Goal: Communication & Community: Answer question/provide support

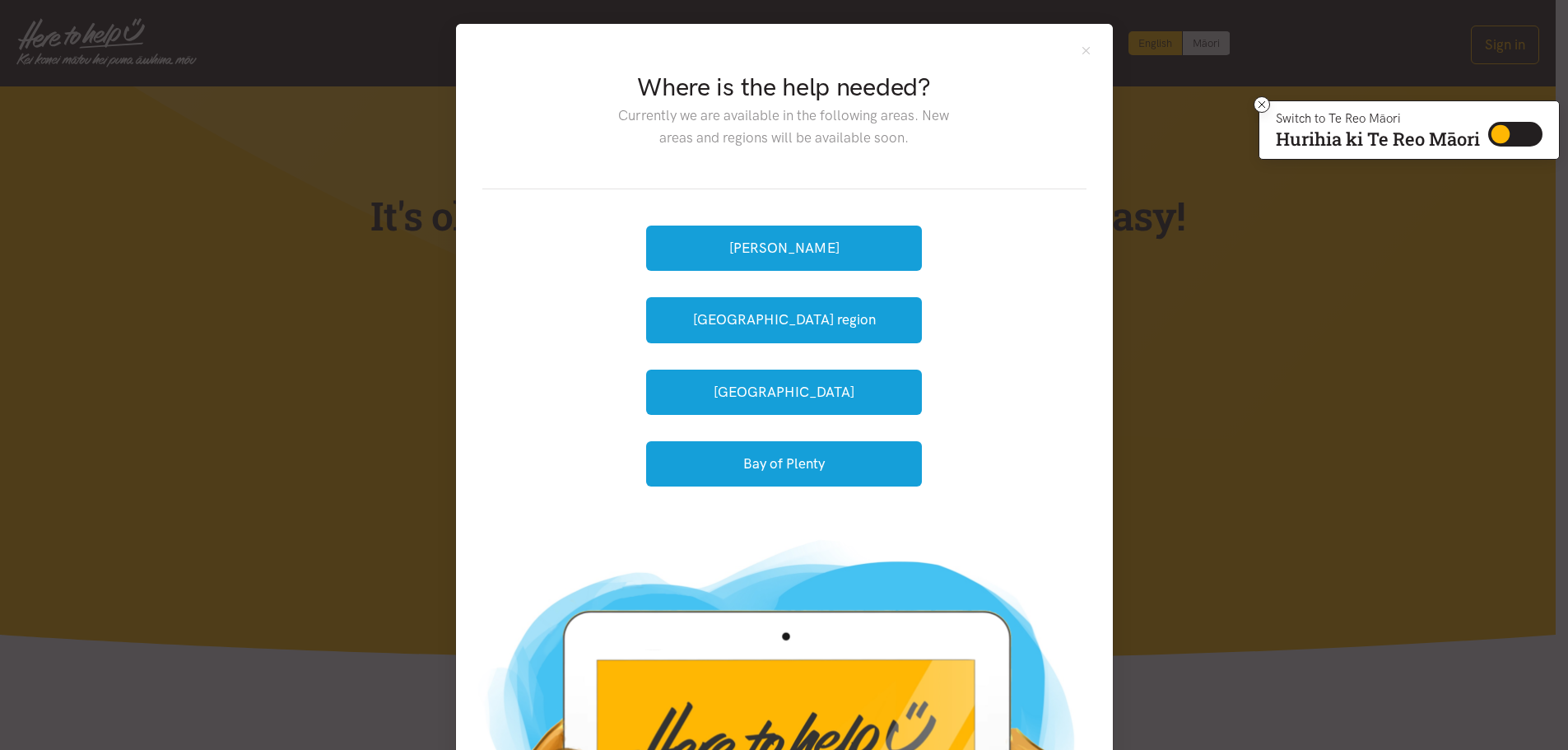
click at [870, 241] on button "[PERSON_NAME]" at bounding box center [784, 248] width 276 height 45
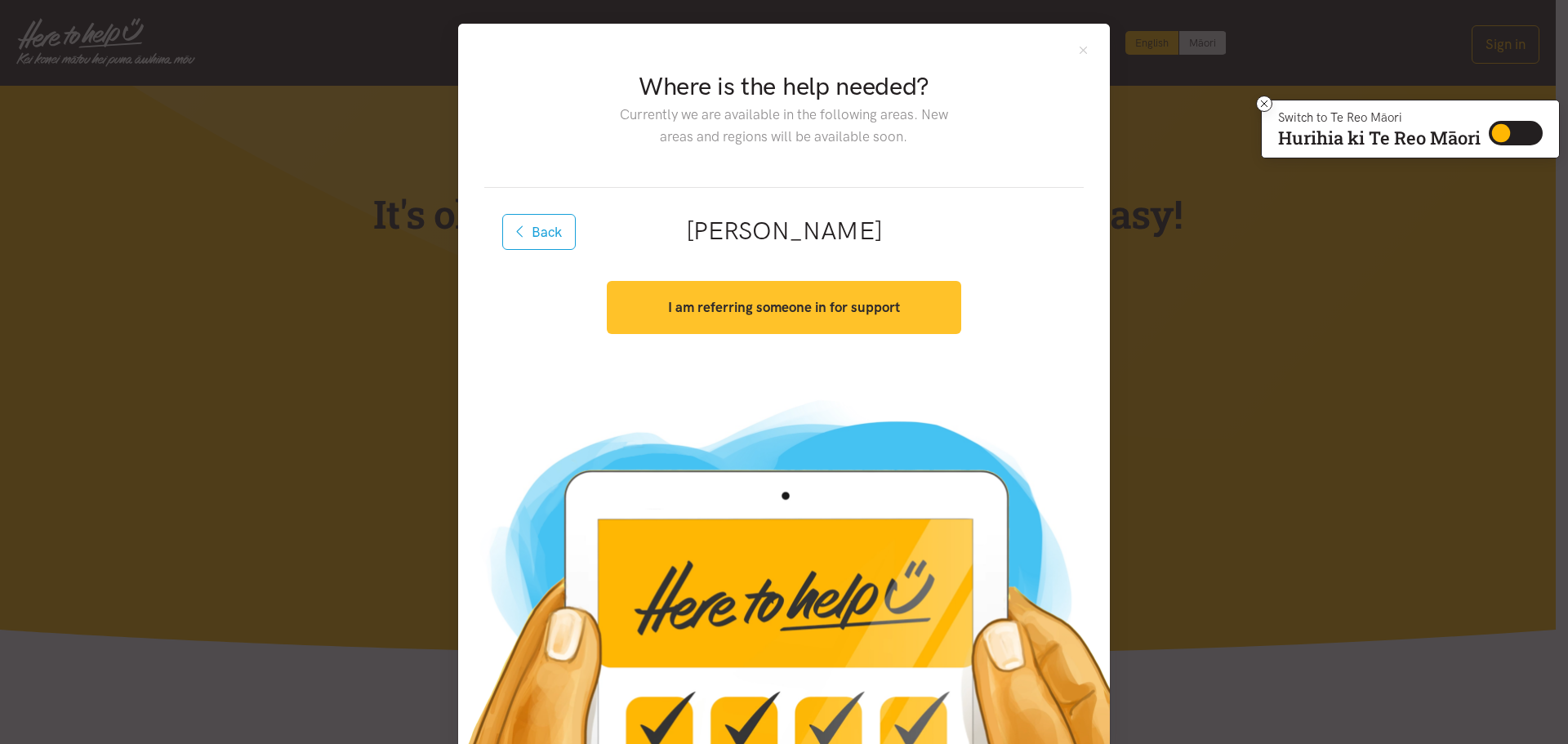
click at [782, 303] on strong "I am referring someone in for support" at bounding box center [784, 308] width 232 height 17
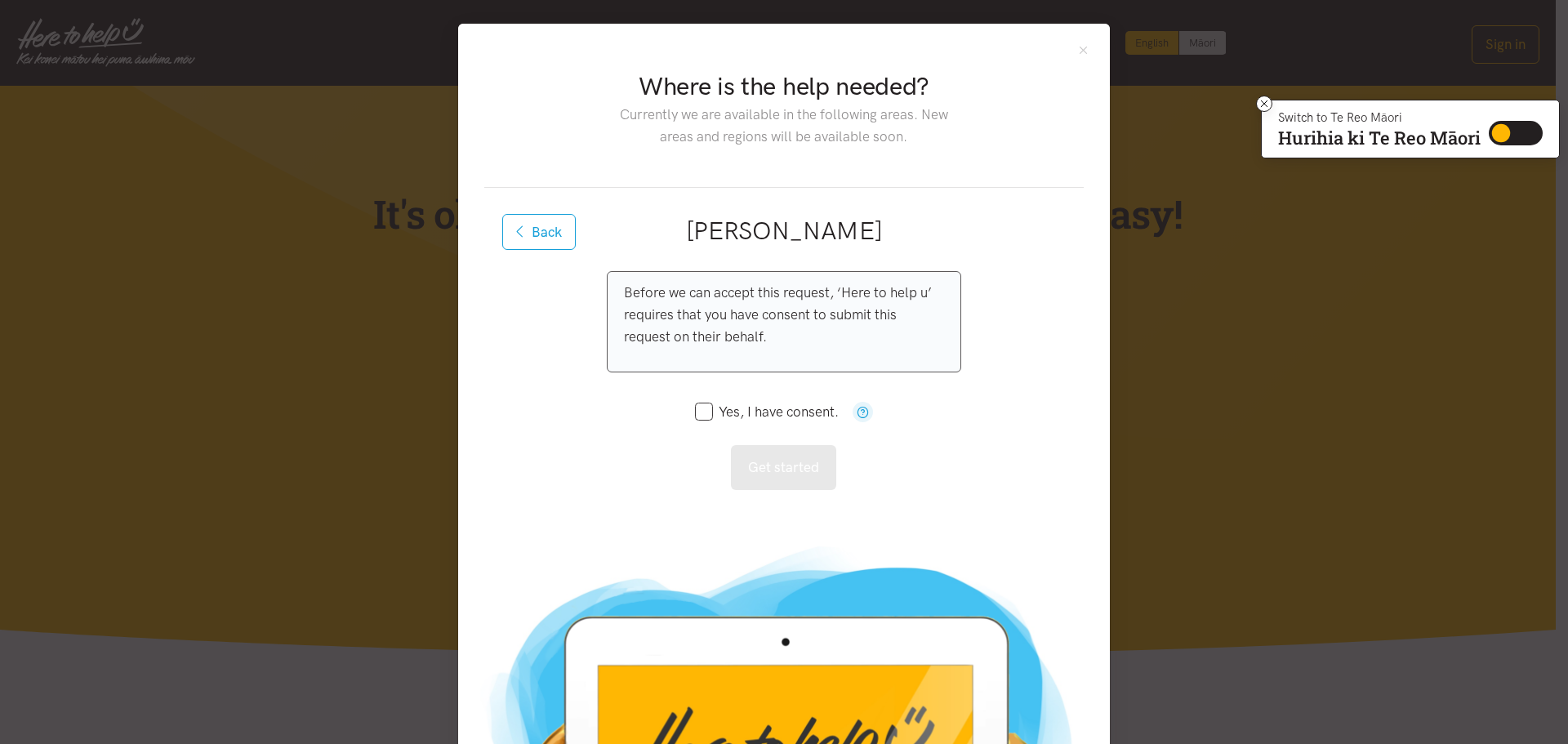
click at [730, 410] on input "Yes, I have consent." at bounding box center [766, 412] width 144 height 14
checkbox input "true"
click at [779, 467] on button "Get started" at bounding box center [784, 468] width 106 height 45
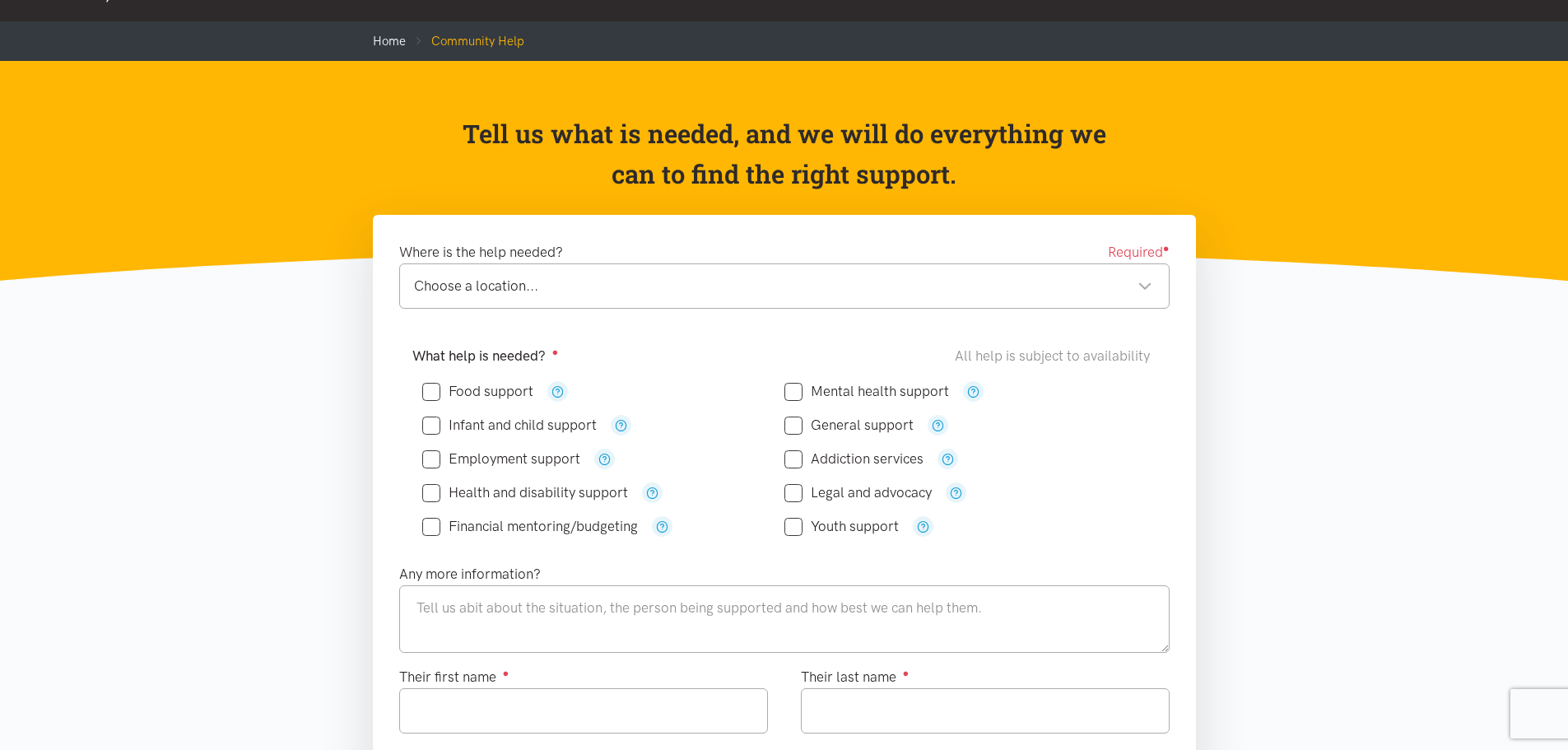
scroll to position [165, 0]
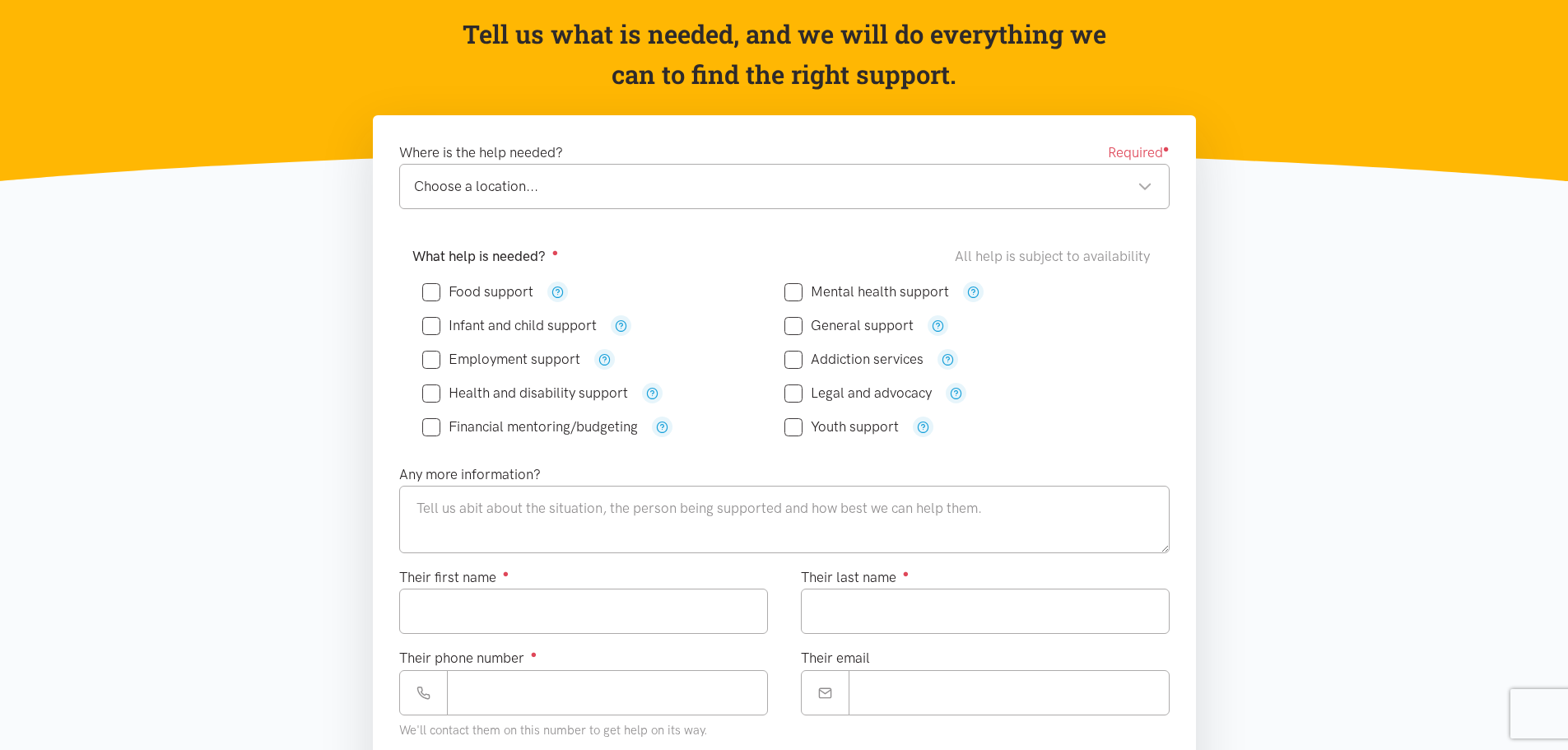
click at [464, 297] on input "Food support" at bounding box center [477, 292] width 111 height 14
checkbox input "true"
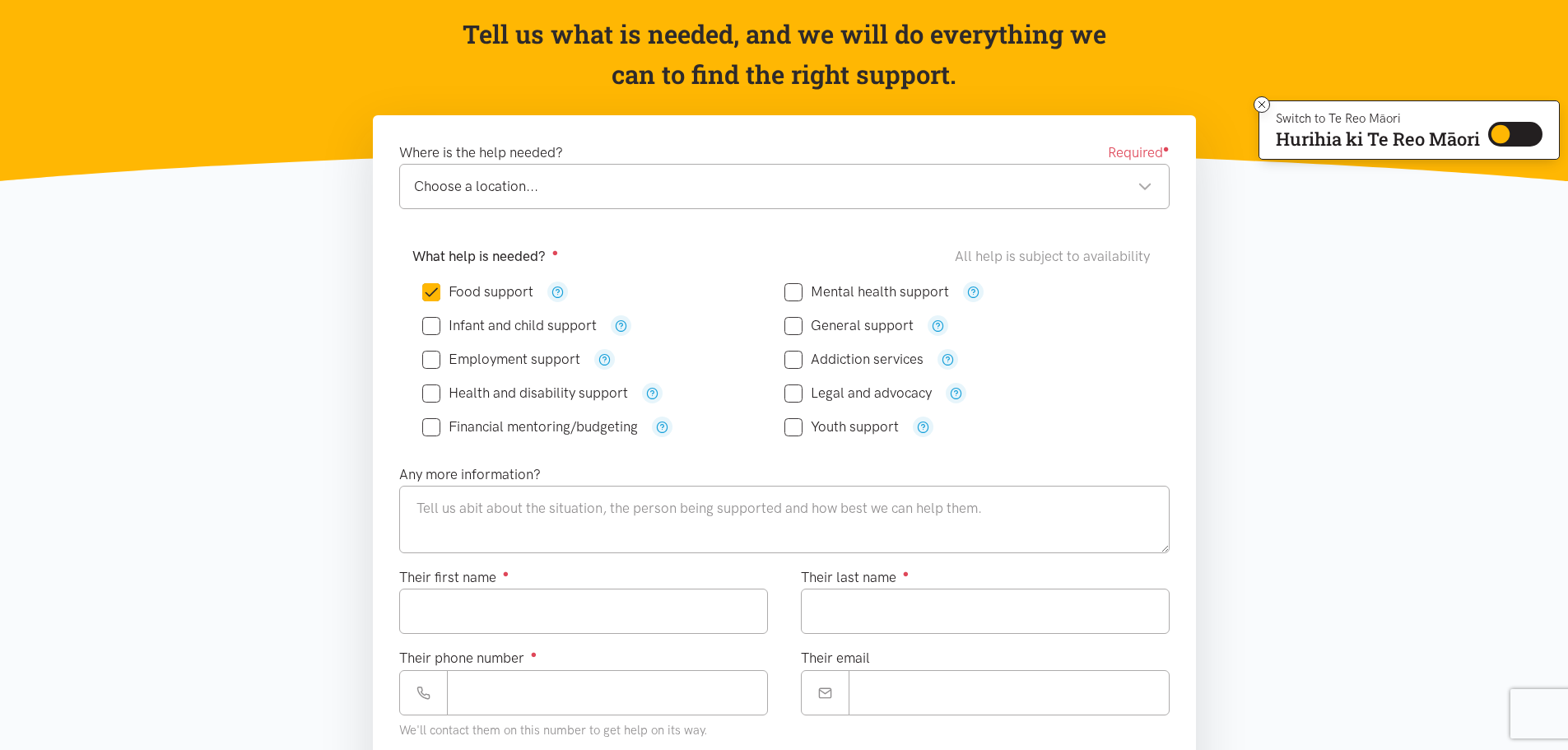
click at [823, 320] on input "General support" at bounding box center [849, 325] width 129 height 14
checkbox input "true"
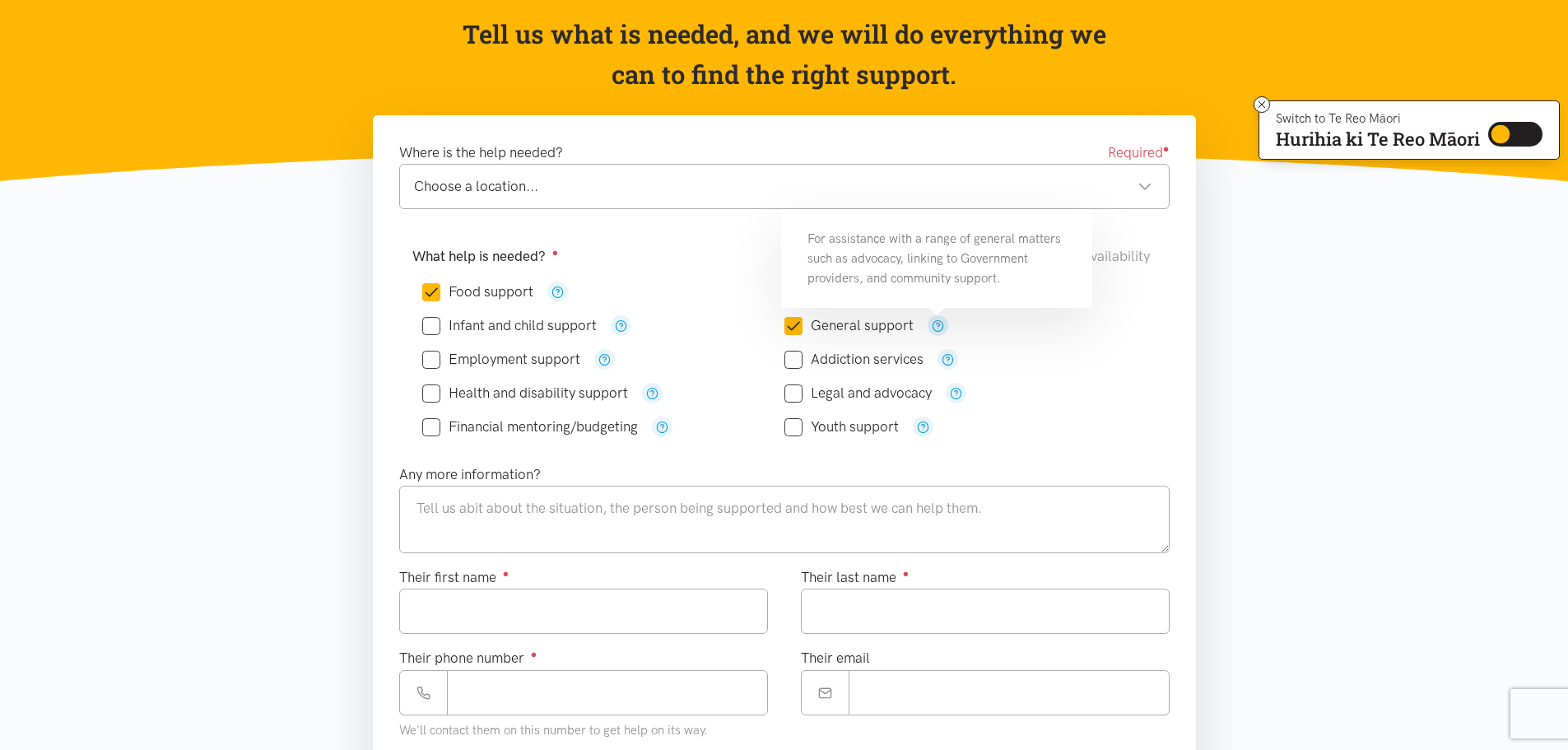
click at [932, 323] on icon "button" at bounding box center [938, 325] width 13 height 13
click at [928, 315] on button "button" at bounding box center [938, 325] width 21 height 21
click at [750, 530] on textarea at bounding box center [785, 520] width 771 height 68
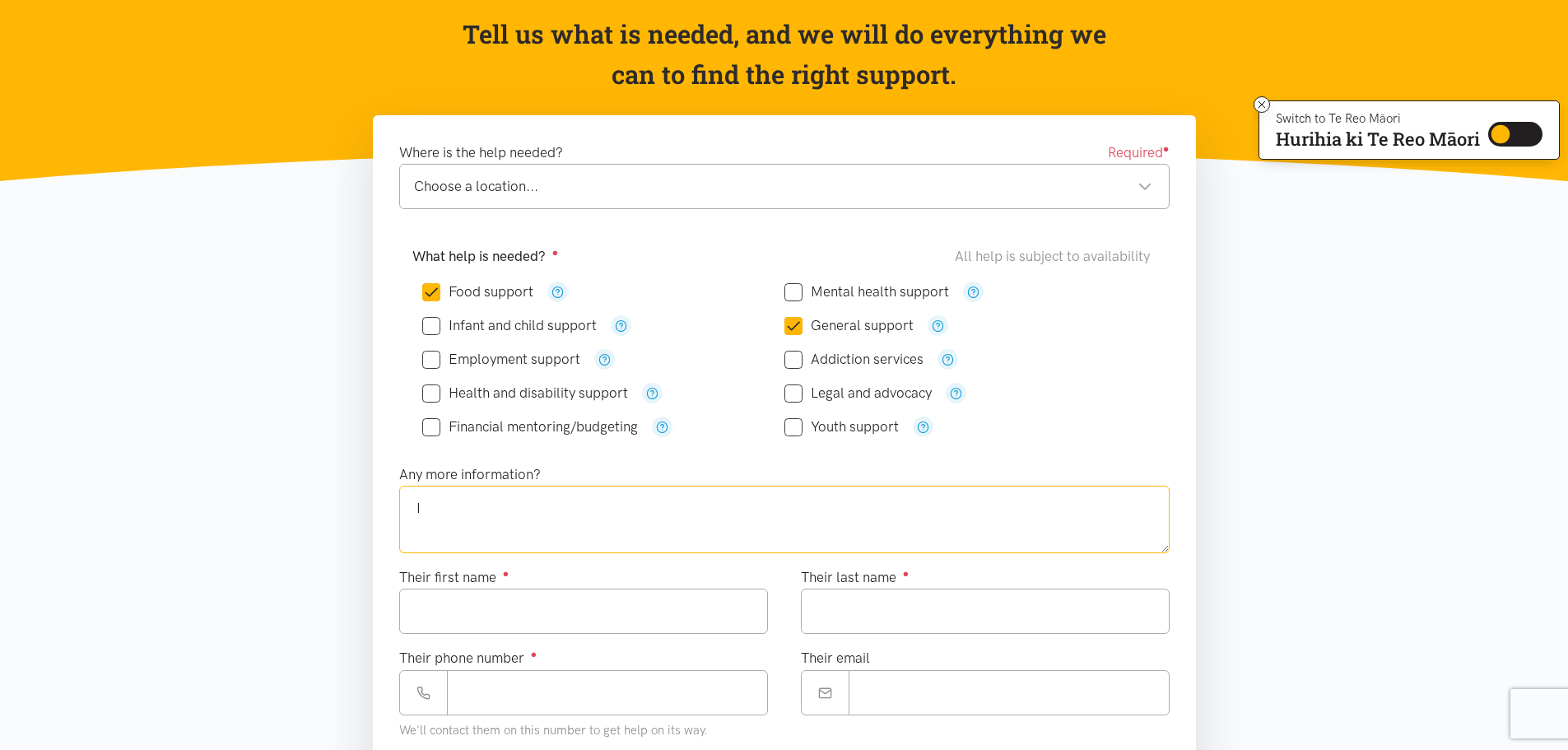
type textarea "I"
type textarea "T"
click at [543, 201] on div "Choose a location... Choose a location..." at bounding box center [785, 187] width 771 height 45
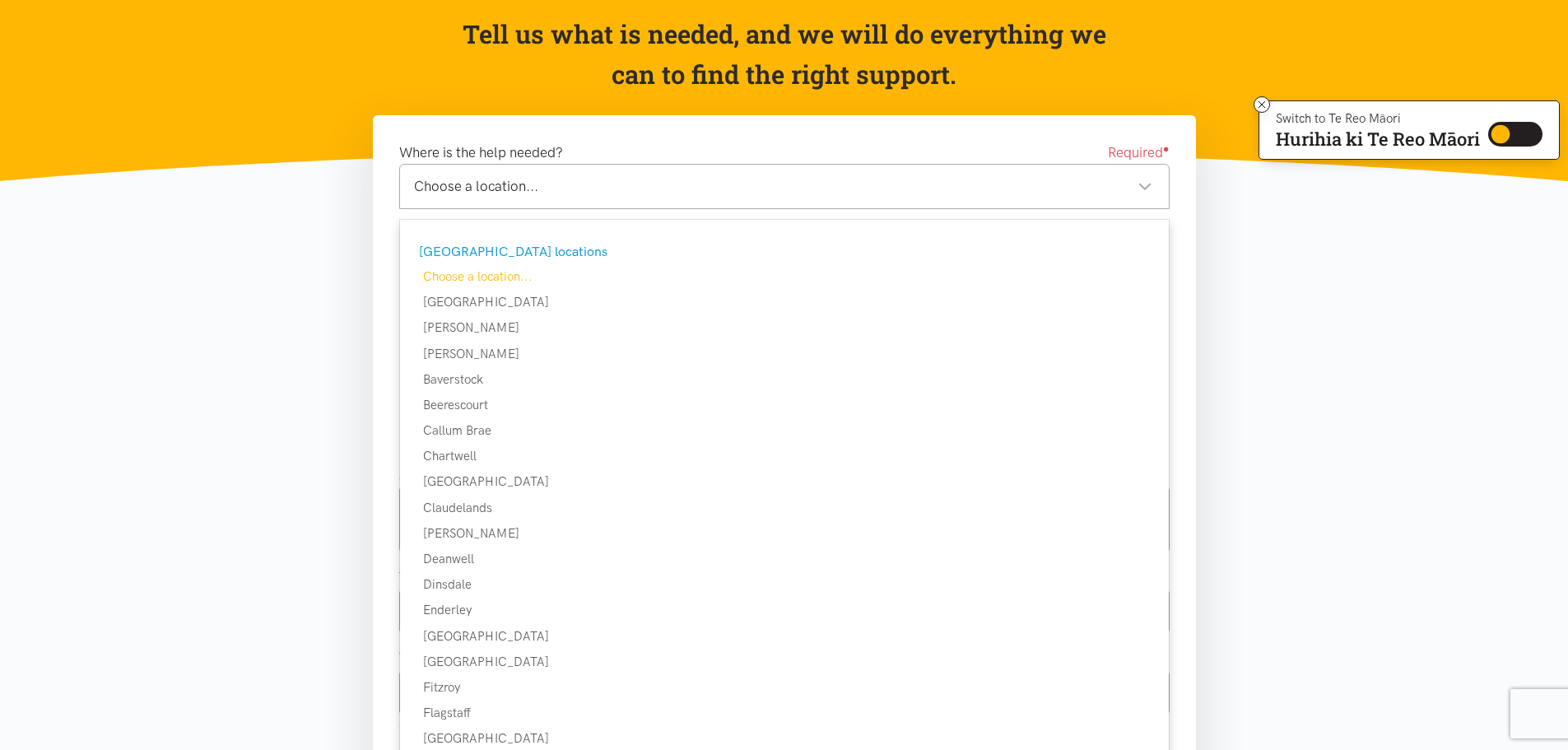
click at [508, 255] on div "[GEOGRAPHIC_DATA] locations" at bounding box center [782, 252] width 727 height 22
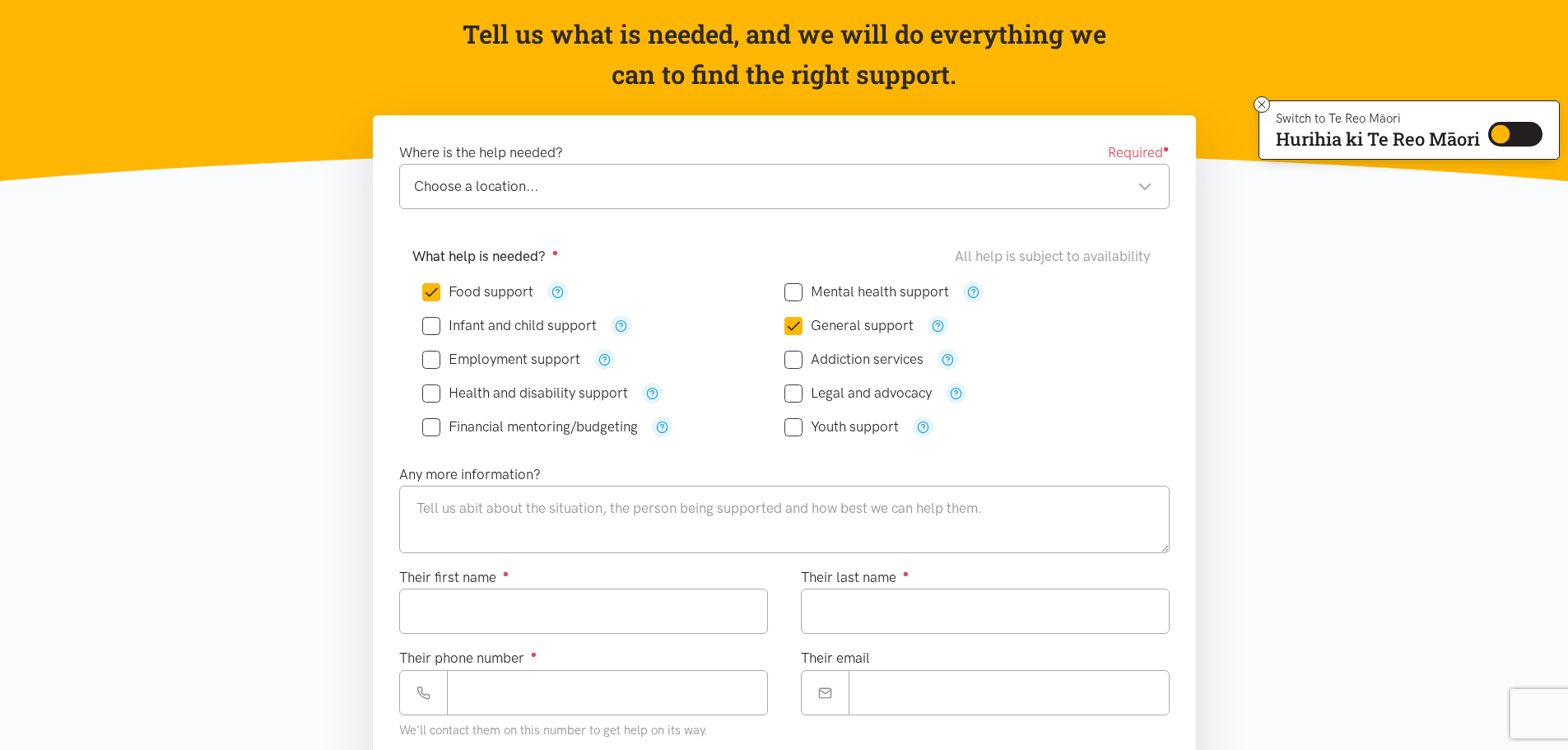
click at [473, 288] on input "Food support" at bounding box center [477, 292] width 111 height 14
checkbox input "false"
click at [822, 322] on input "General support" at bounding box center [849, 325] width 129 height 14
checkbox input "false"
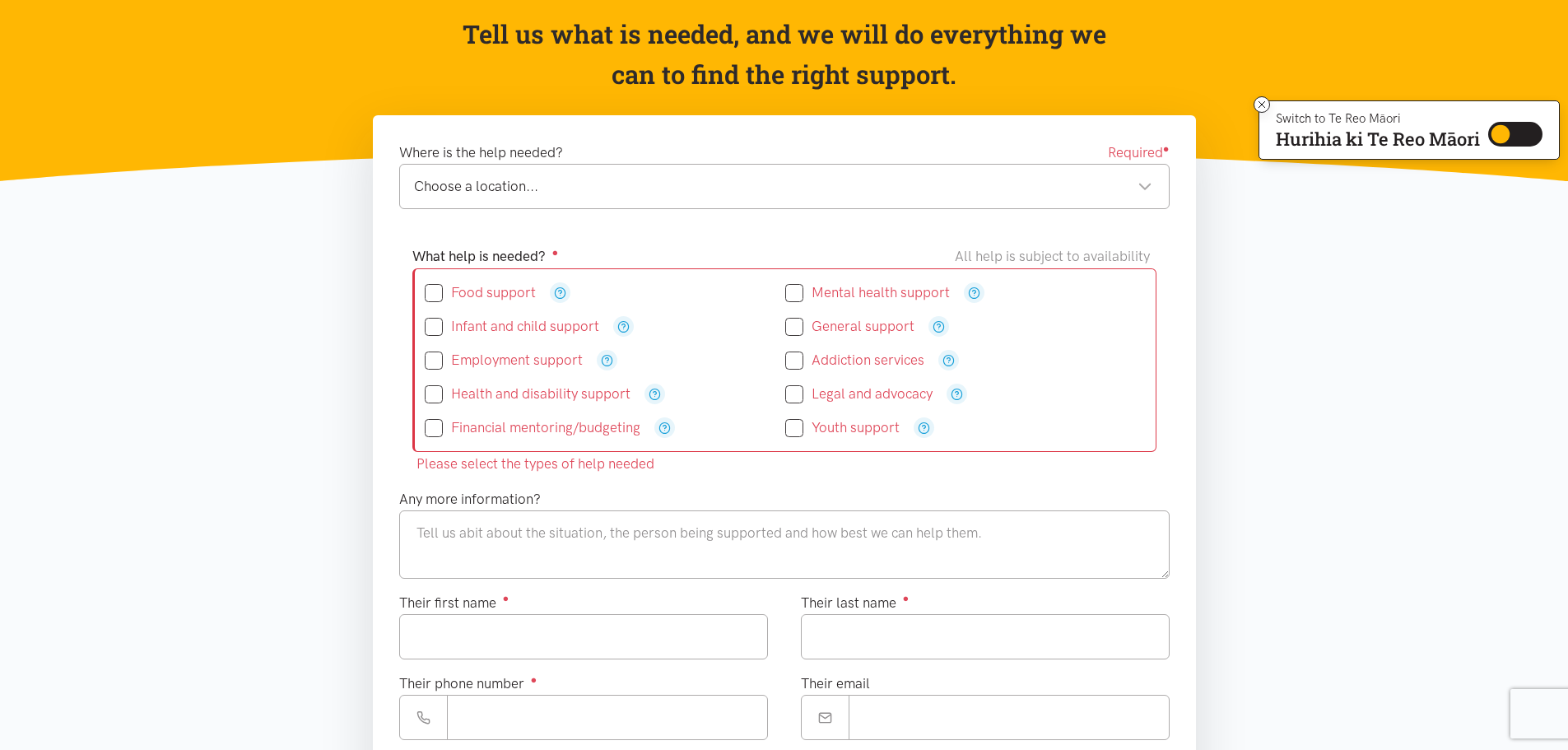
click at [1320, 426] on section "Please select the types of help needed Where is the help needed? Required ● Cho…" at bounding box center [784, 744] width 1568 height 1258
click at [1259, 425] on section "Please select the types of help needed Where is the help needed? Required ● Cho…" at bounding box center [784, 744] width 1568 height 1258
click at [1174, 475] on div "What help is needed? ● All help is subject to availability Food support" at bounding box center [784, 362] width 803 height 253
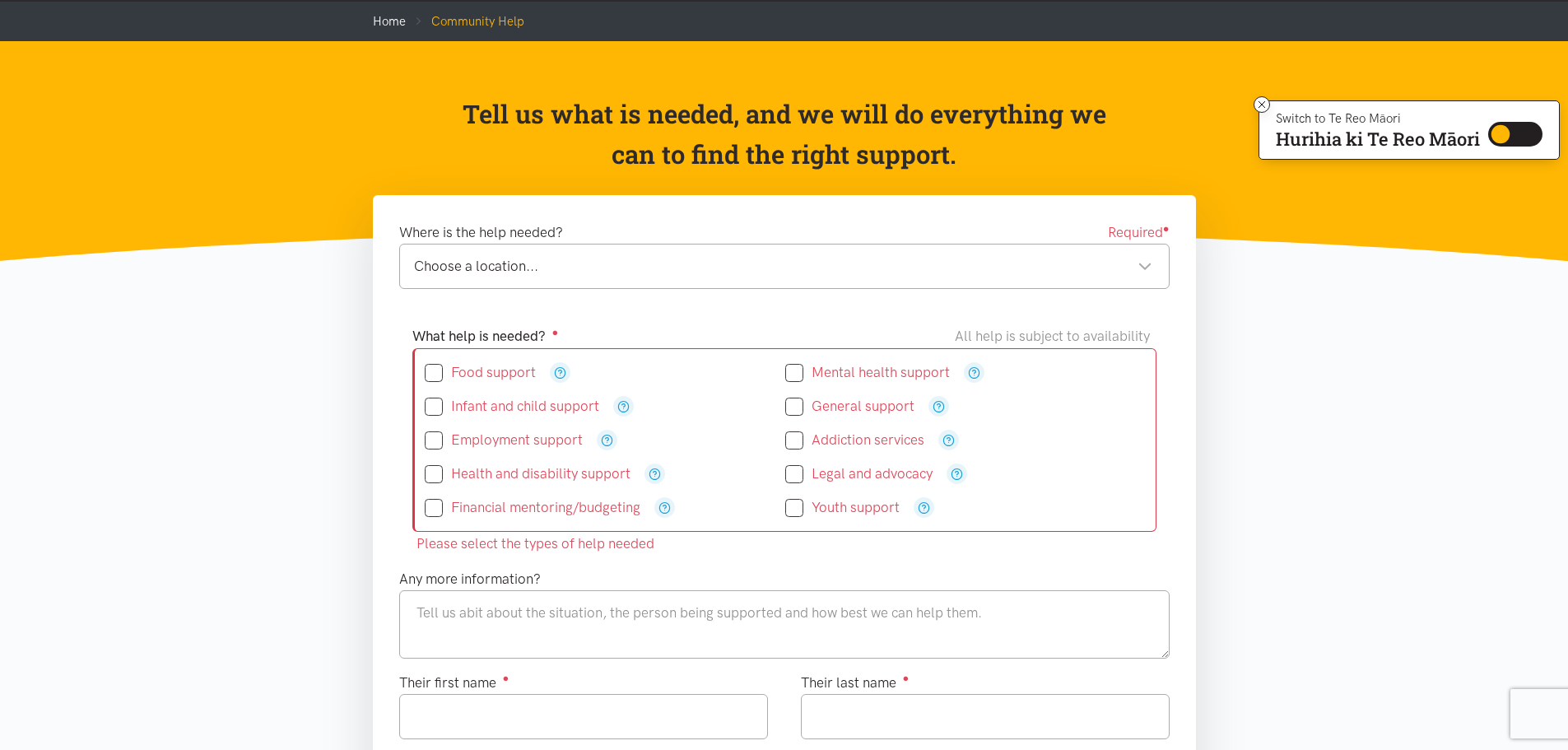
scroll to position [82, 0]
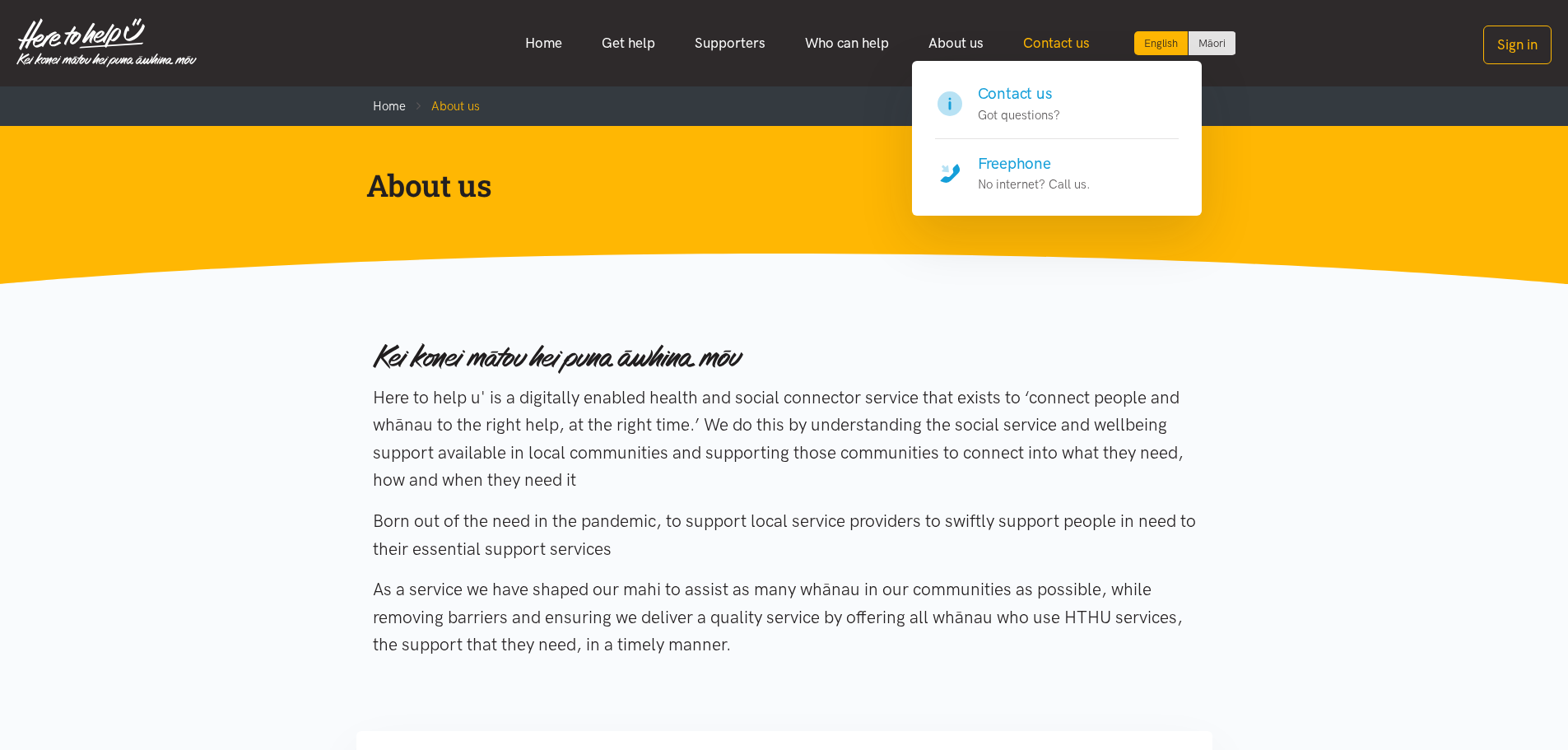
click at [1045, 45] on link "Contact us" at bounding box center [1056, 43] width 106 height 35
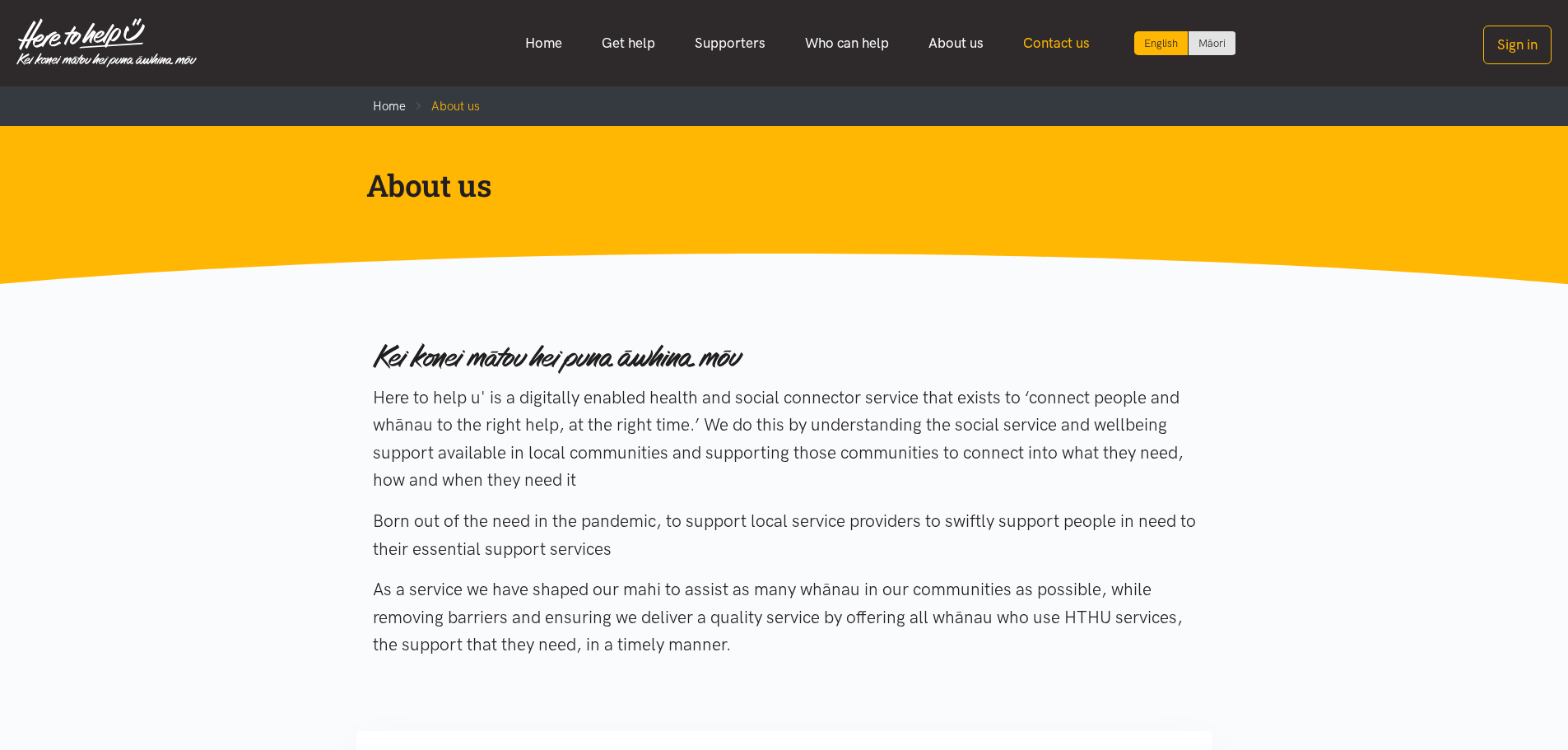
click at [1053, 42] on link "Contact us" at bounding box center [1056, 43] width 106 height 35
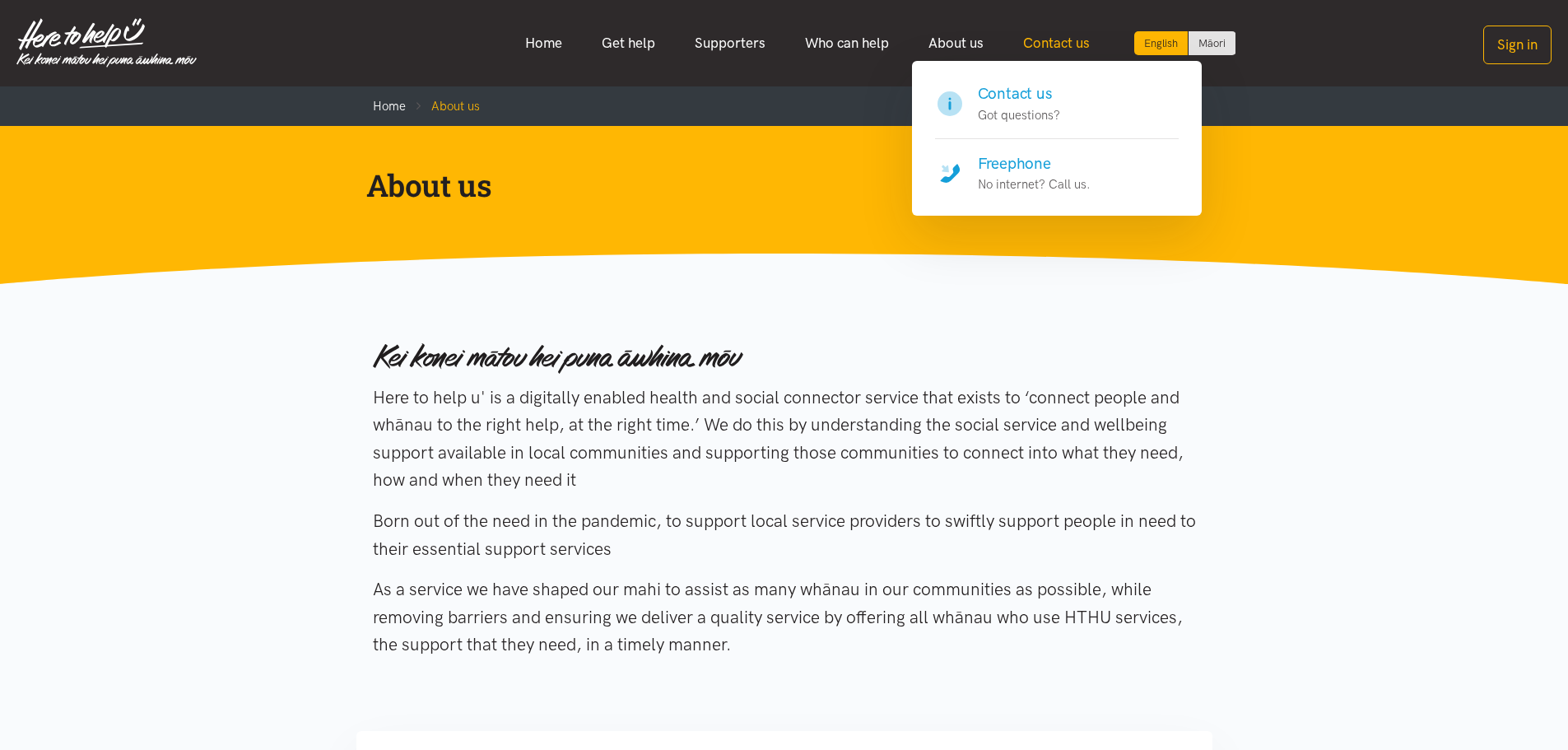
click at [1049, 44] on link "Contact us" at bounding box center [1056, 43] width 106 height 35
click at [1023, 118] on p "Got questions?" at bounding box center [1019, 116] width 82 height 20
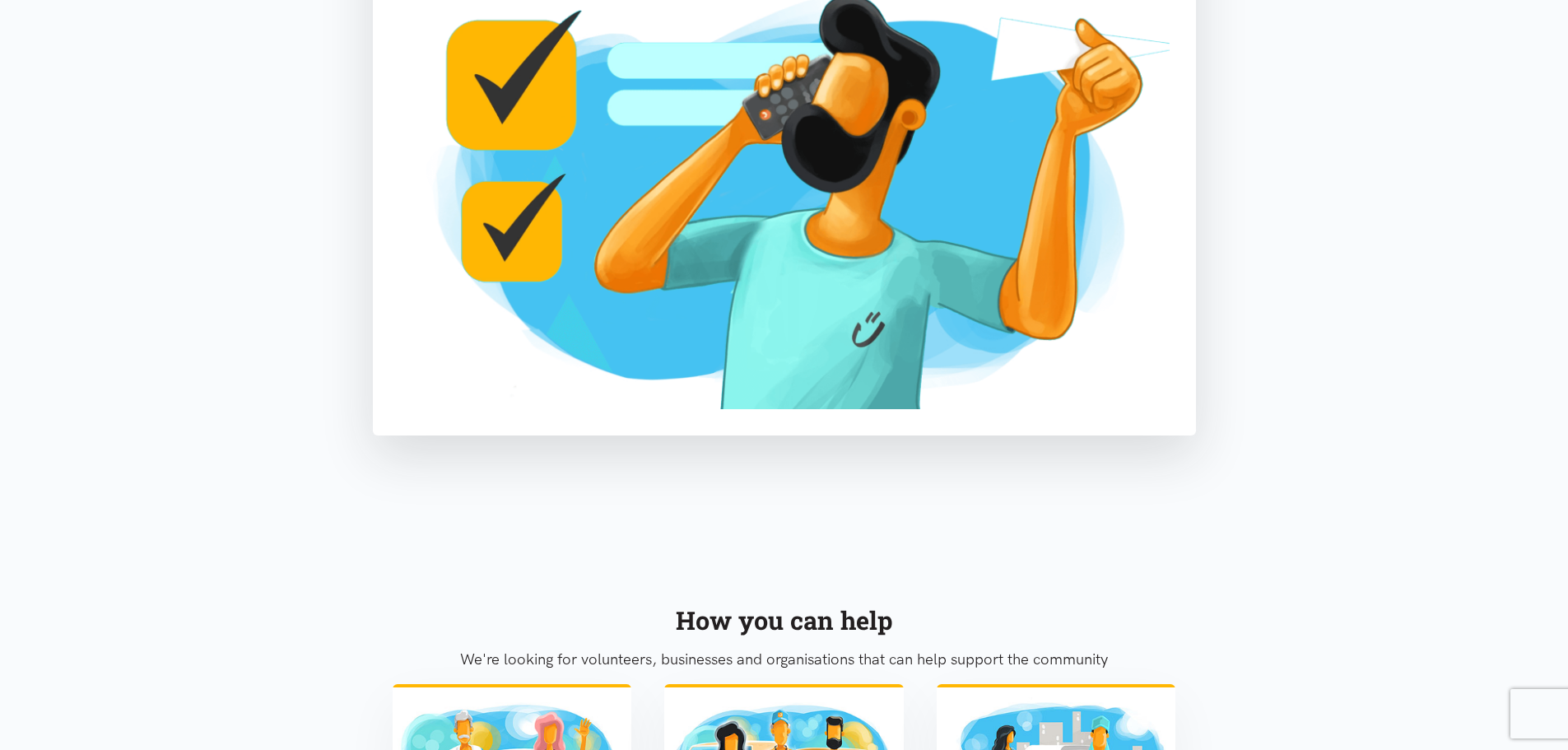
scroll to position [98, 0]
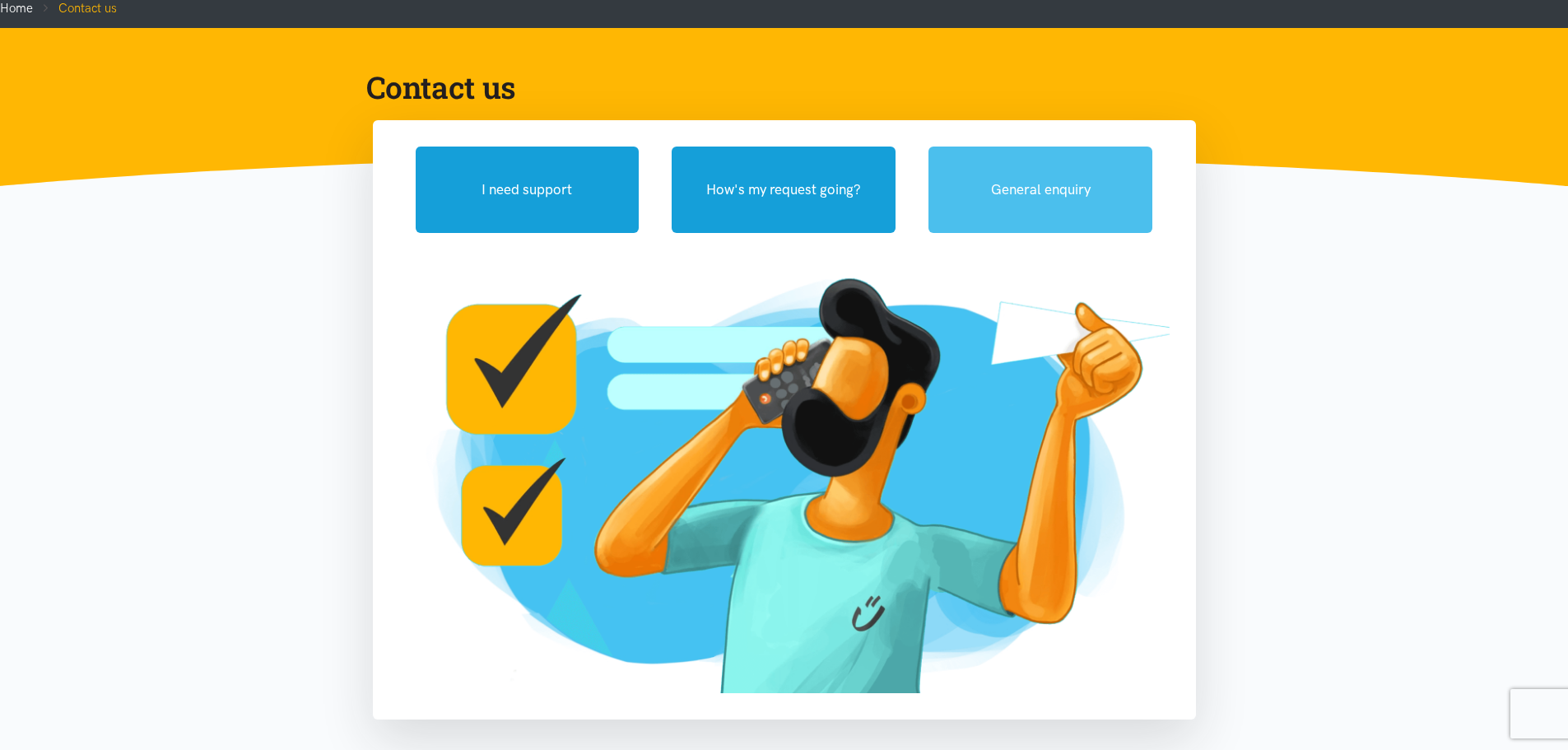
click at [1028, 180] on button "General enquiry" at bounding box center [1040, 189] width 224 height 86
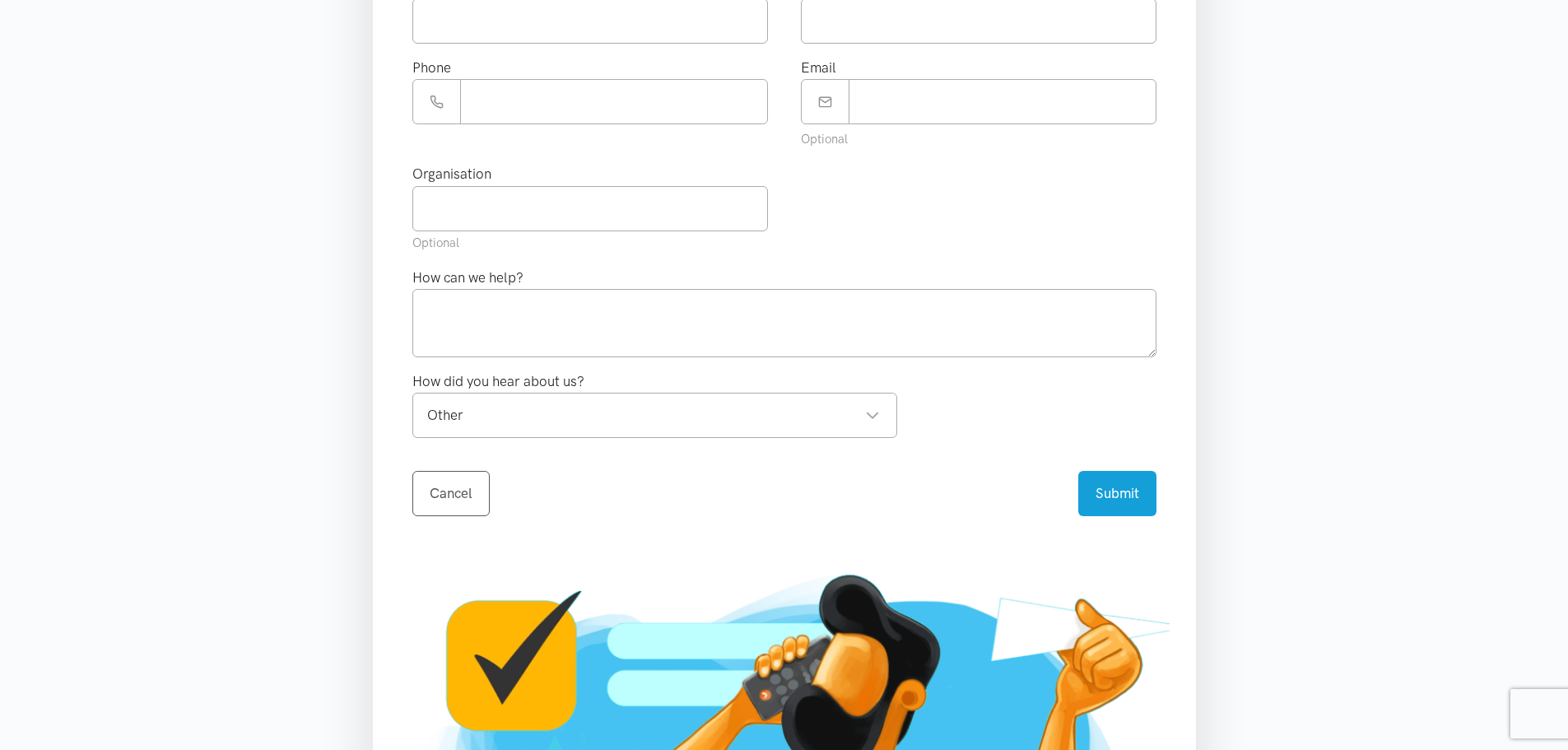
scroll to position [180, 0]
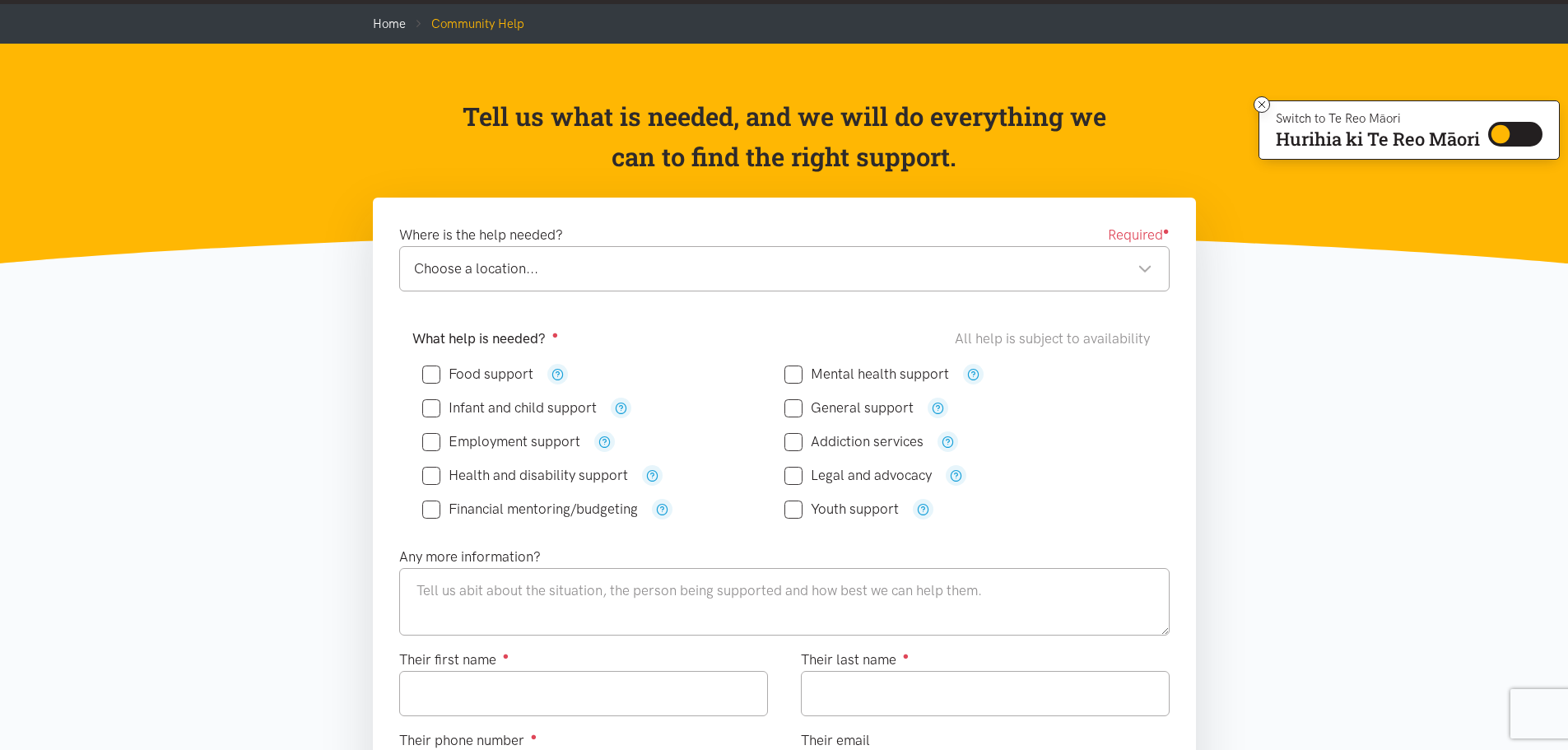
scroll to position [165, 0]
